Goal: Task Accomplishment & Management: Use online tool/utility

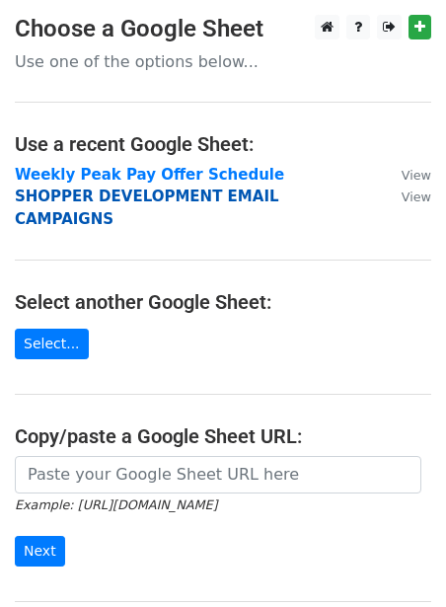
click at [125, 191] on strong "SHOPPER DEVELOPMENT EMAIL CAMPAIGNS" at bounding box center [147, 208] width 265 height 40
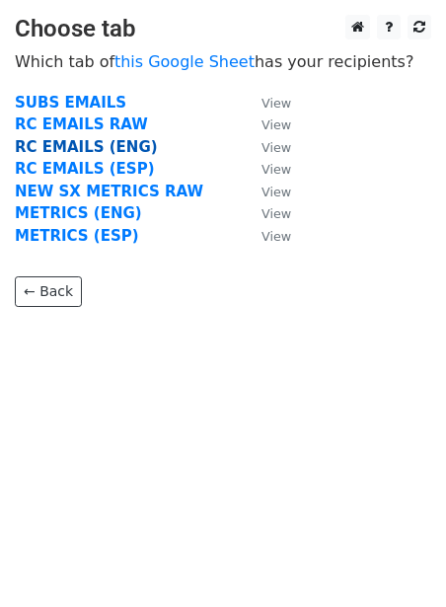
click at [106, 147] on strong "RC EMAILS (ENG)" at bounding box center [86, 147] width 143 height 18
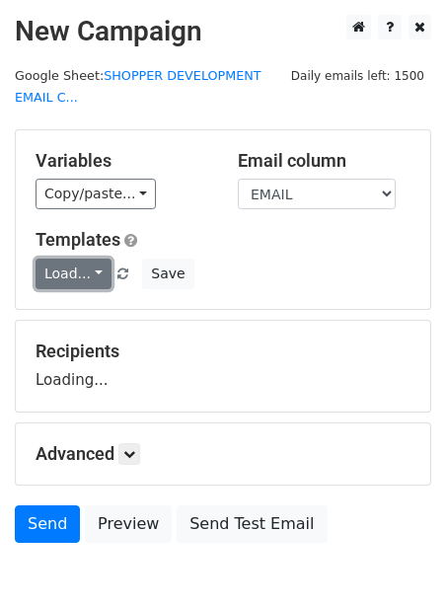
click at [45, 282] on link "Load..." at bounding box center [74, 274] width 76 height 31
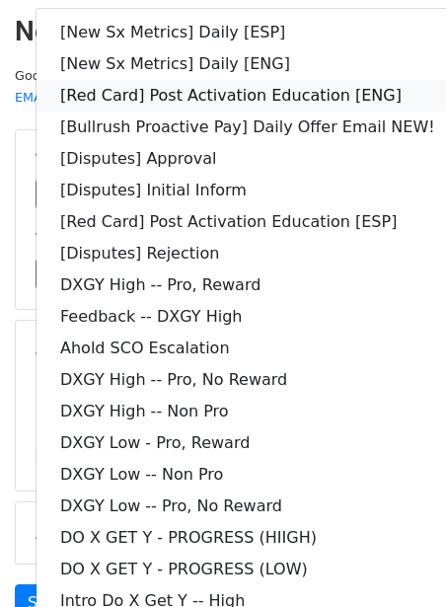
click at [250, 93] on link "[Red Card] Post Activation Education [ENG]" at bounding box center [248, 96] width 423 height 32
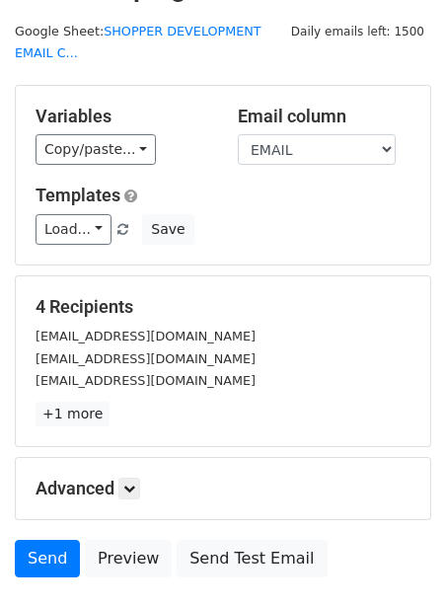
scroll to position [47, 0]
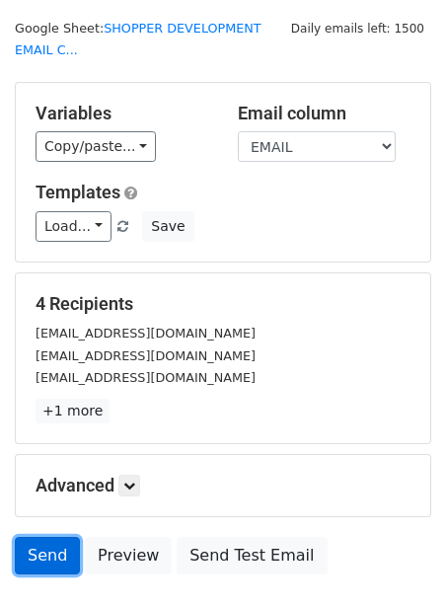
click at [41, 563] on link "Send" at bounding box center [47, 556] width 65 height 38
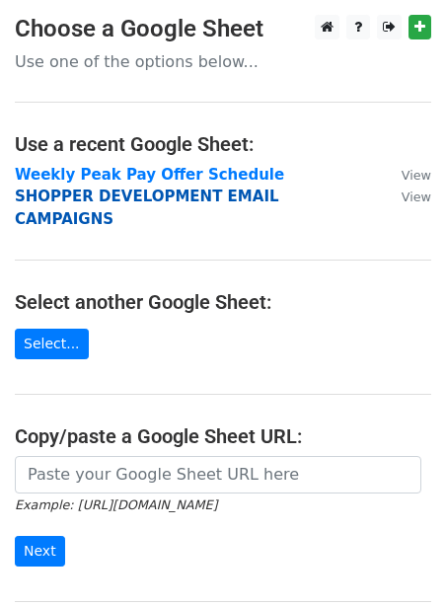
click at [117, 203] on strong "SHOPPER DEVELOPMENT EMAIL CAMPAIGNS" at bounding box center [147, 208] width 265 height 40
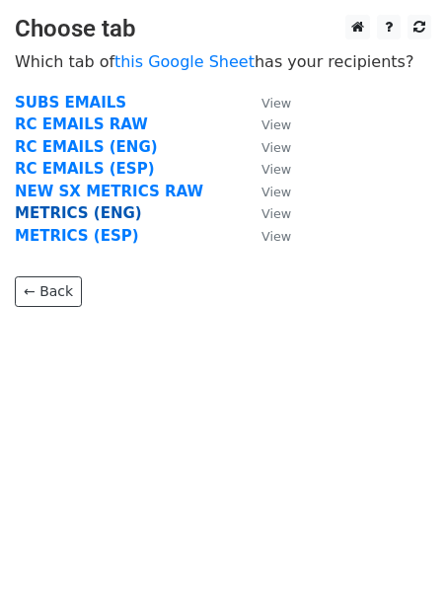
click at [94, 208] on strong "METRICS (ENG)" at bounding box center [78, 213] width 127 height 18
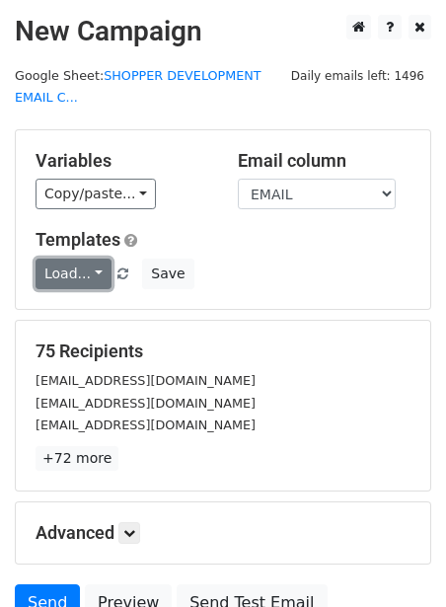
click at [68, 286] on link "Load..." at bounding box center [74, 274] width 76 height 31
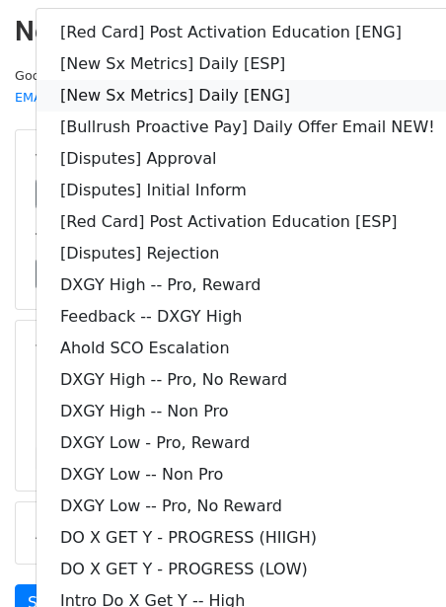
click at [189, 103] on link "[New Sx Metrics] Daily [ENG]" at bounding box center [248, 96] width 423 height 32
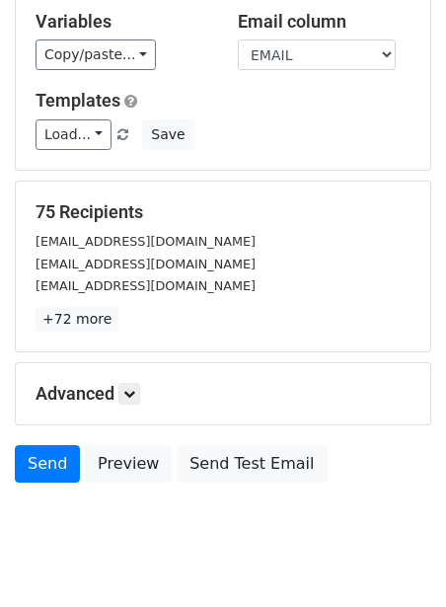
scroll to position [137, 0]
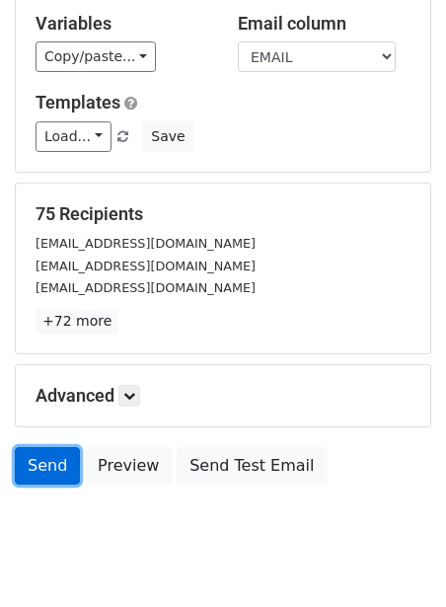
click at [43, 447] on link "Send" at bounding box center [47, 466] width 65 height 38
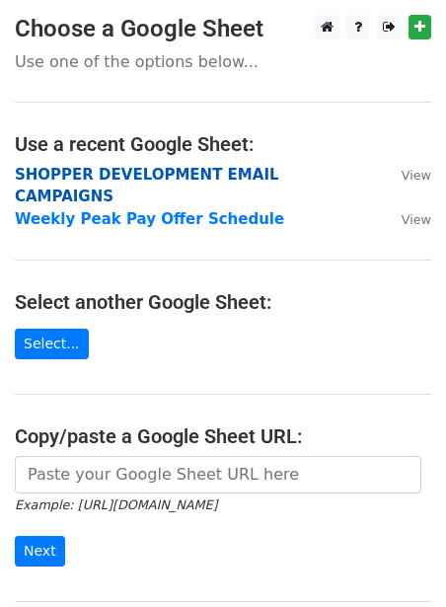
click at [179, 180] on strong "SHOPPER DEVELOPMENT EMAIL CAMPAIGNS" at bounding box center [147, 186] width 265 height 40
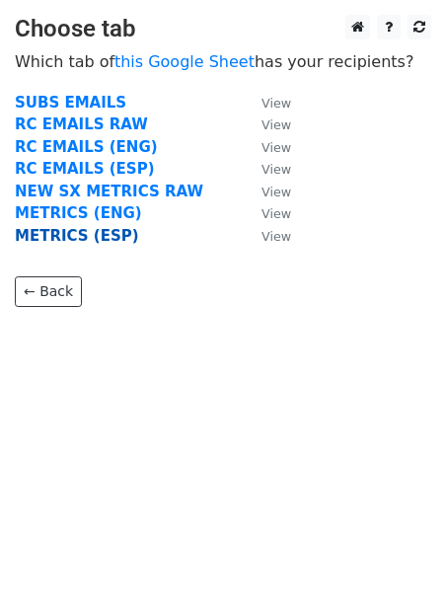
click at [57, 235] on strong "METRICS (ESP)" at bounding box center [77, 236] width 124 height 18
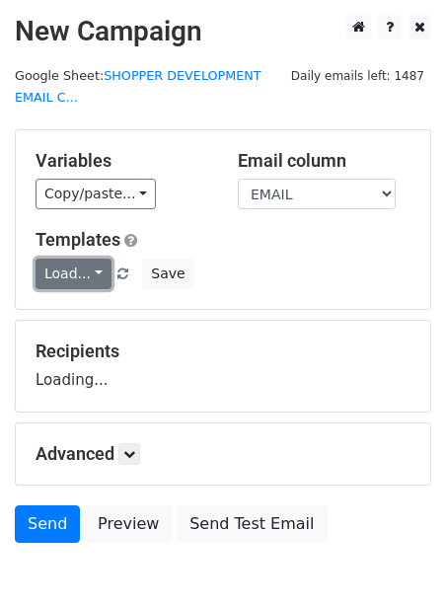
click at [61, 264] on link "Load..." at bounding box center [74, 274] width 76 height 31
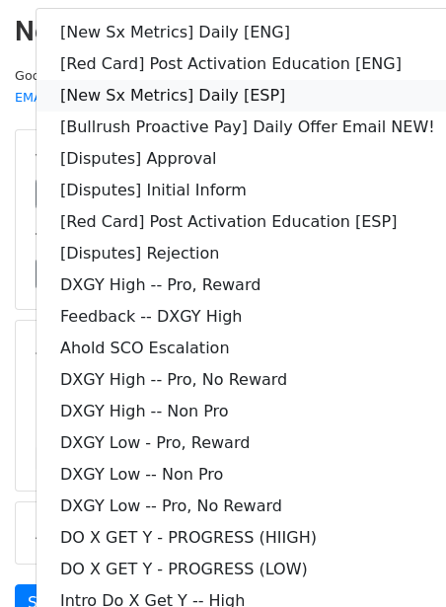
click at [111, 85] on link "[New Sx Metrics] Daily [ESP]" at bounding box center [248, 96] width 423 height 32
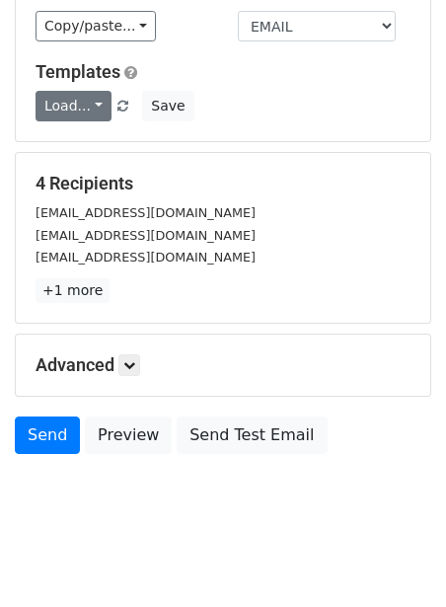
scroll to position [182, 0]
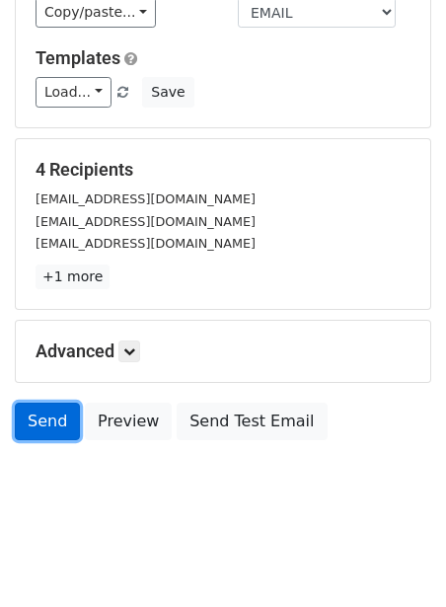
click at [36, 412] on link "Send" at bounding box center [47, 422] width 65 height 38
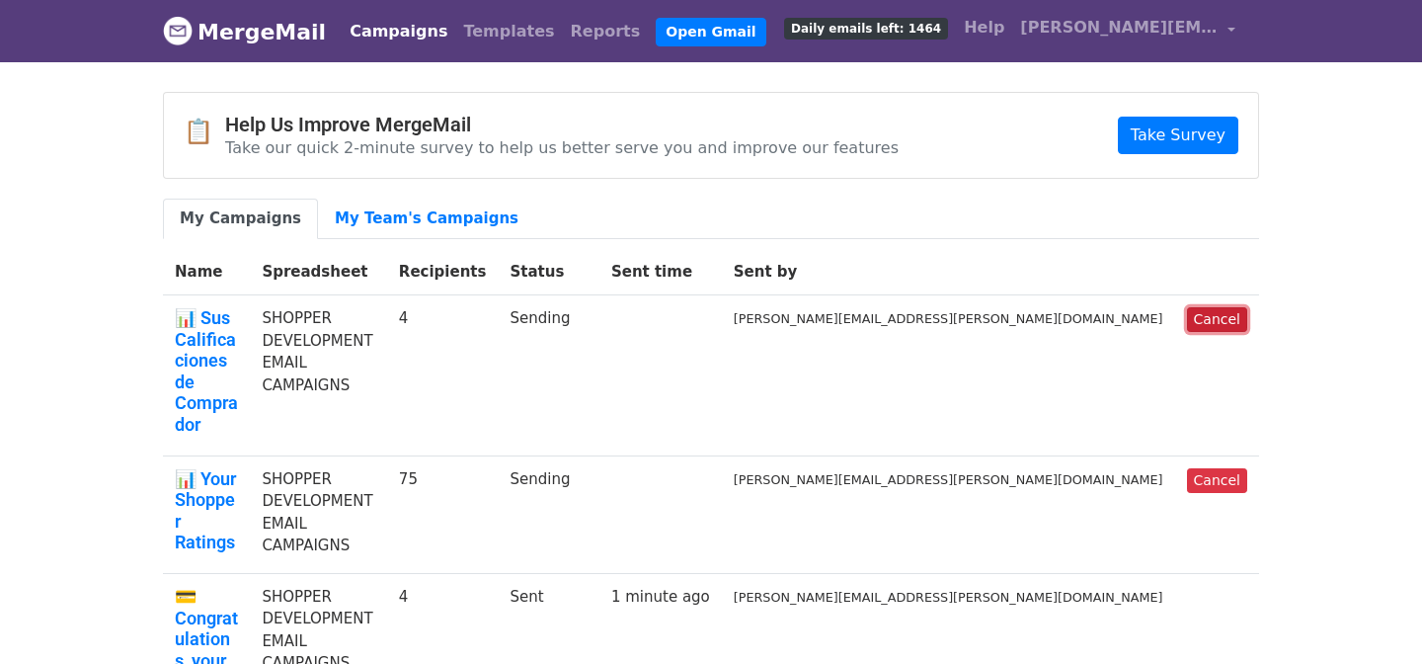
click at [1194, 321] on link "Cancel" at bounding box center [1217, 319] width 60 height 25
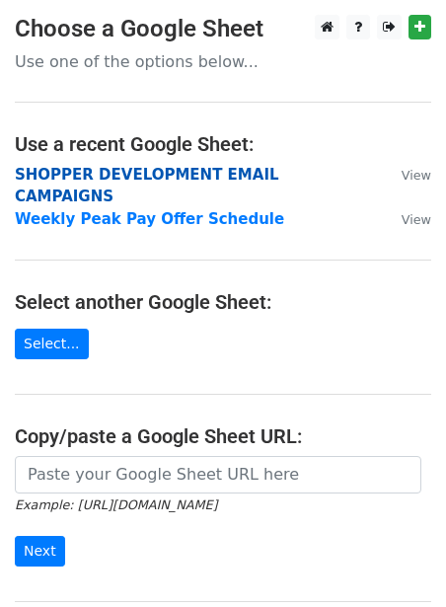
click at [183, 179] on strong "SHOPPER DEVELOPMENT EMAIL CAMPAIGNS" at bounding box center [147, 186] width 265 height 40
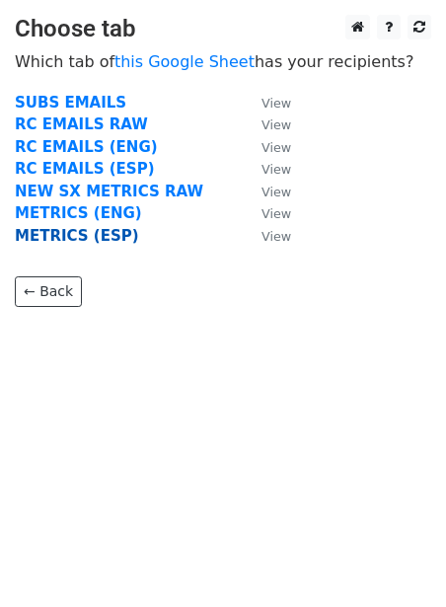
click at [74, 236] on strong "METRICS (ESP)" at bounding box center [77, 236] width 124 height 18
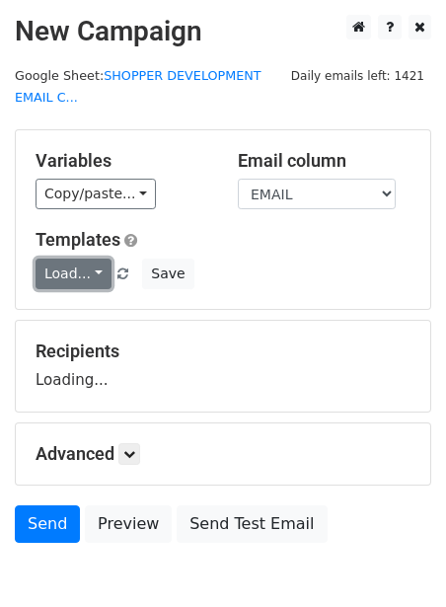
click at [65, 272] on link "Load..." at bounding box center [74, 274] width 76 height 31
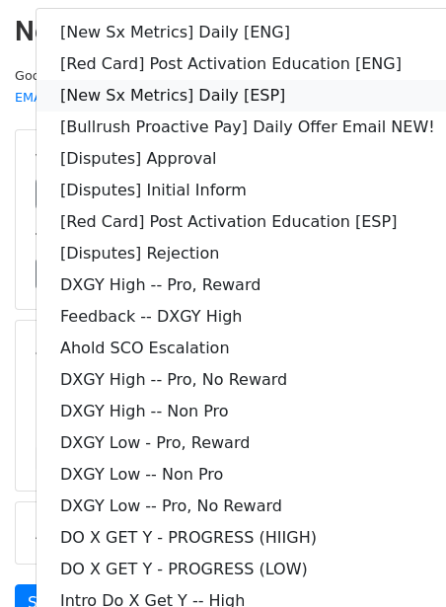
click at [199, 97] on link "[New Sx Metrics] Daily [ESP]" at bounding box center [248, 96] width 423 height 32
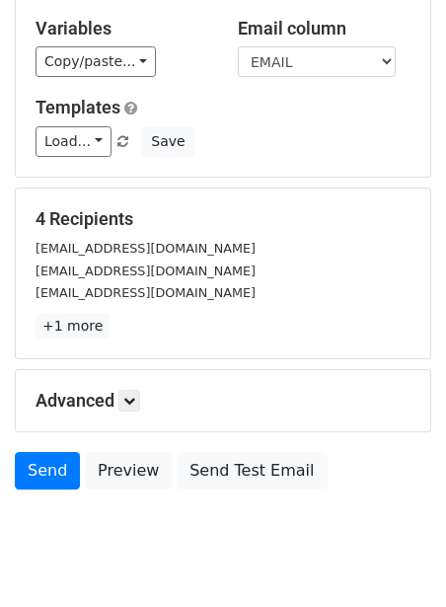
scroll to position [182, 0]
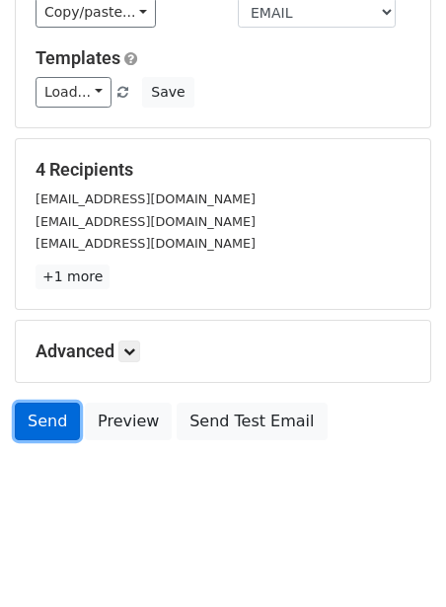
click at [40, 415] on link "Send" at bounding box center [47, 422] width 65 height 38
